Goal: Find contact information: Find contact information

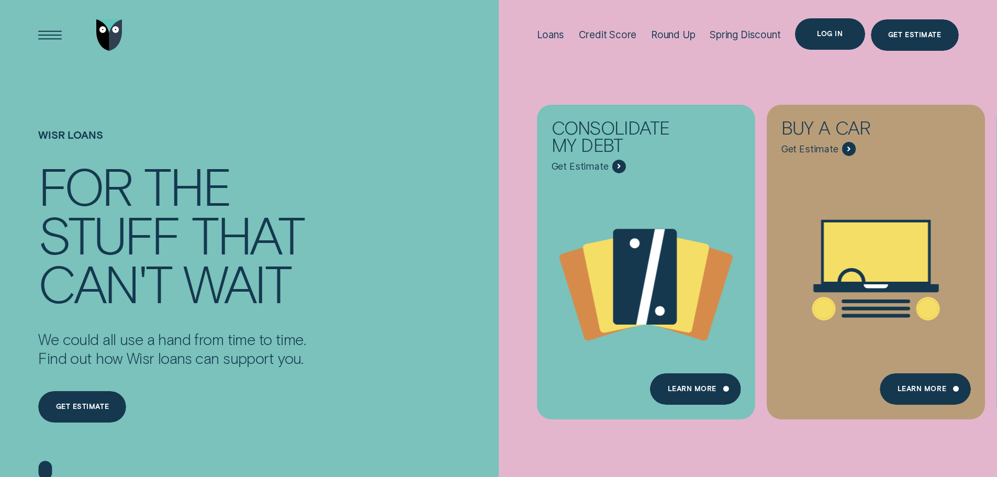
click at [820, 32] on div "Log in" at bounding box center [830, 34] width 26 height 6
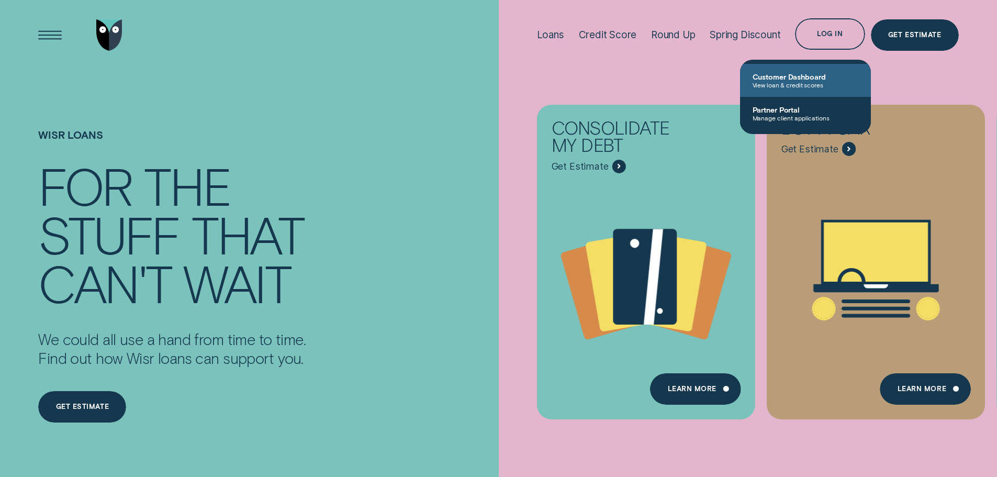
click at [789, 86] on span "View loan & credit scores" at bounding box center [806, 84] width 106 height 7
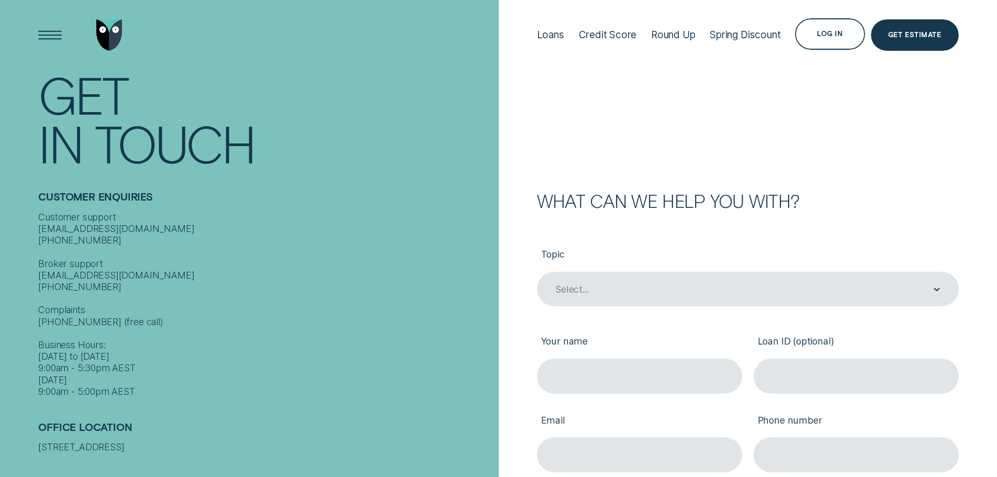
click at [355, 267] on div "Customer support [EMAIL_ADDRESS][DOMAIN_NAME] [PHONE_NUMBER] Broker support [EM…" at bounding box center [265, 304] width 454 height 186
